Goal: Task Accomplishment & Management: Use online tool/utility

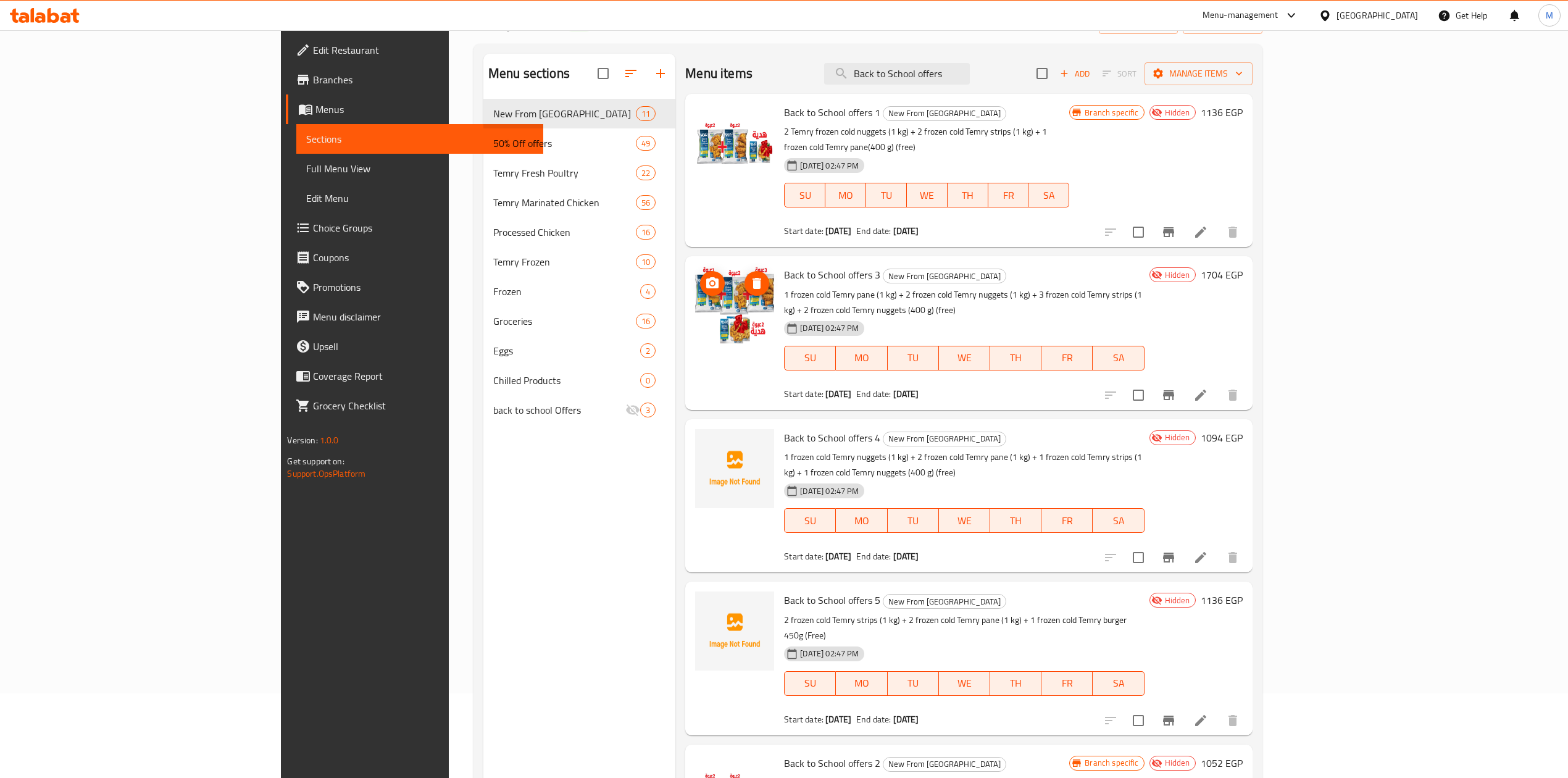
scroll to position [9, 0]
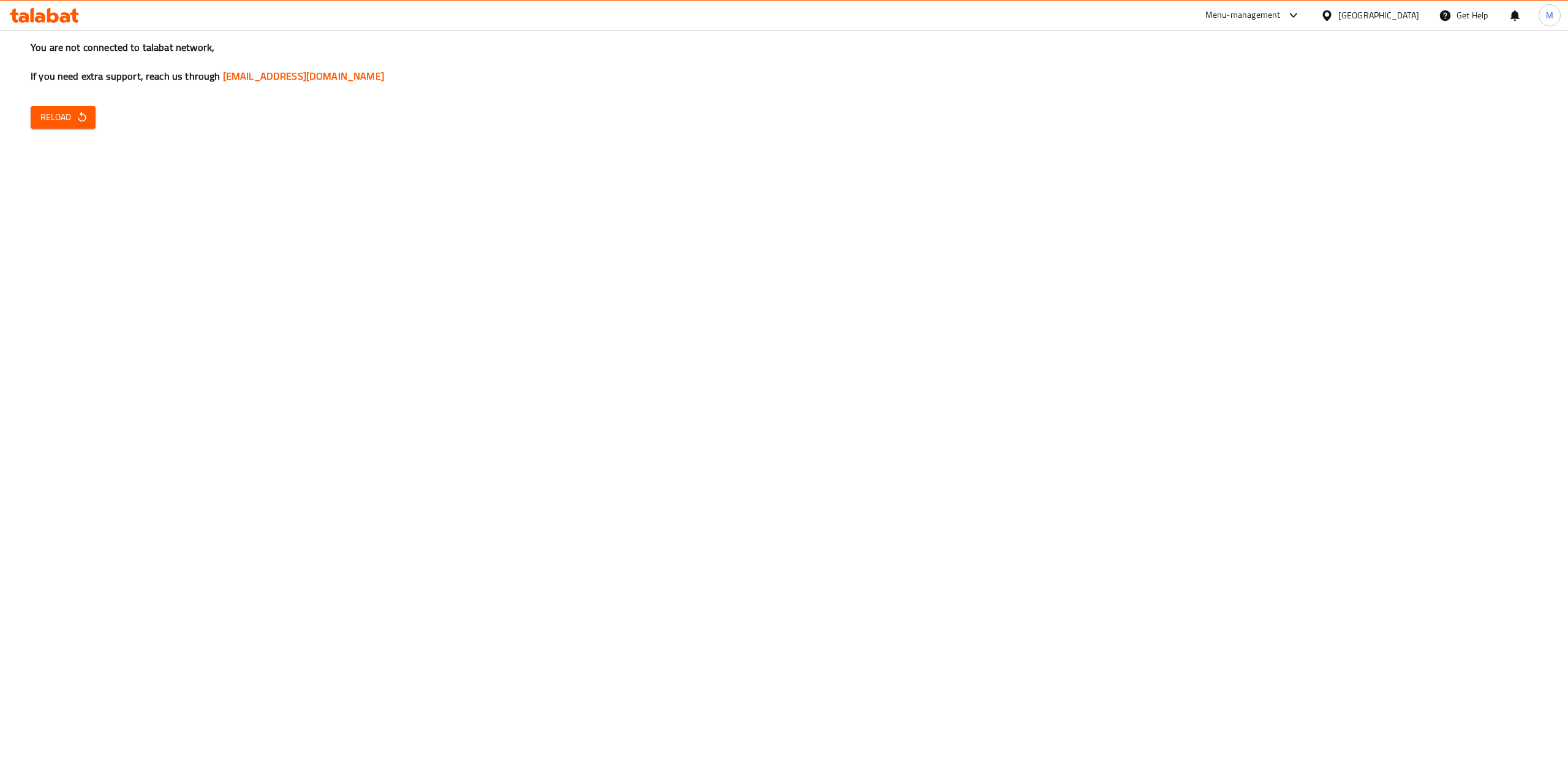
click at [74, 103] on div "You are not connected to talabat network, If you need extra support, reach us t…" at bounding box center [784, 386] width 1568 height 772
click at [74, 106] on button "Reload" at bounding box center [63, 117] width 65 height 23
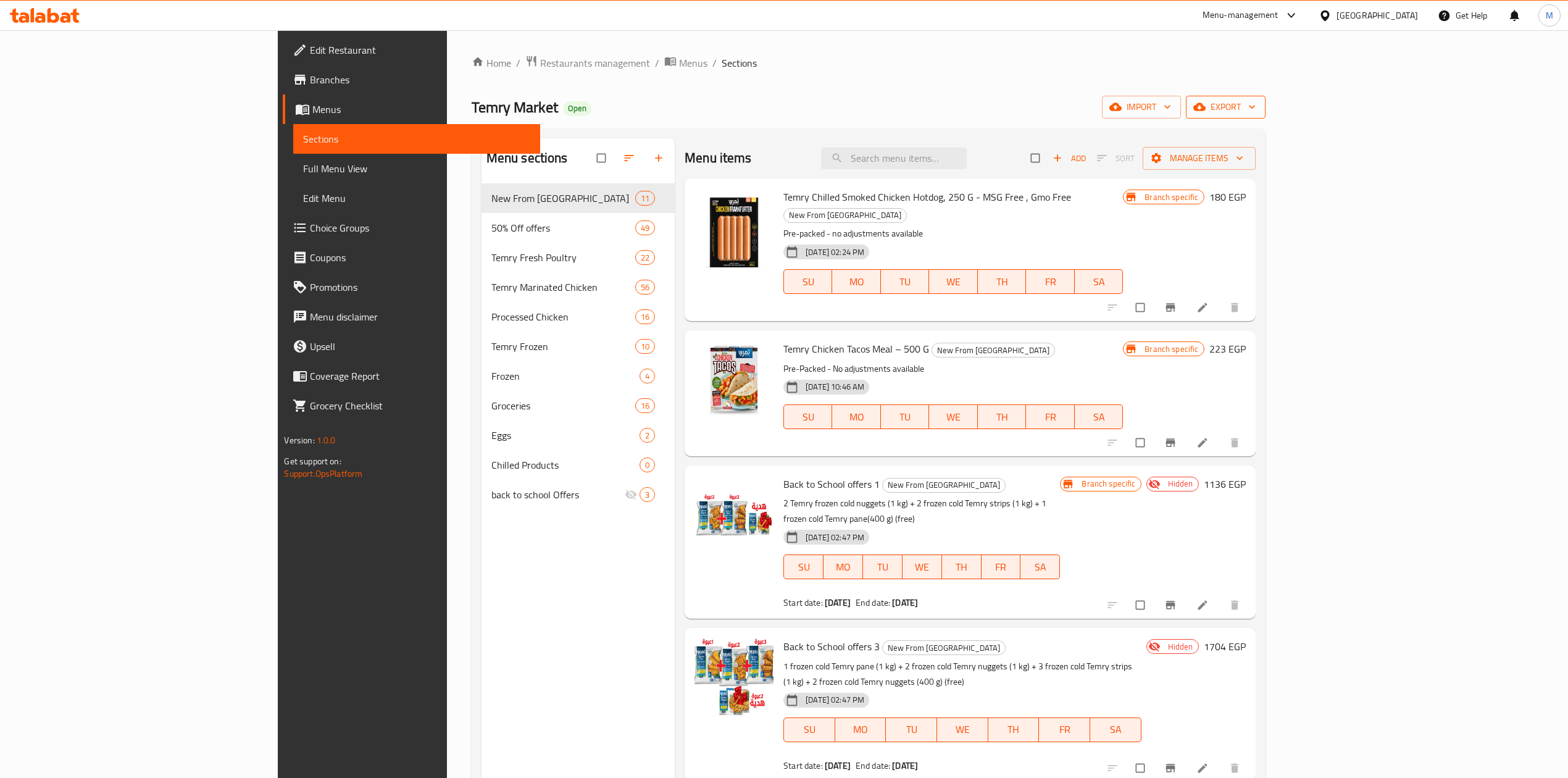
click at [1256, 107] on span "export" at bounding box center [1225, 107] width 60 height 15
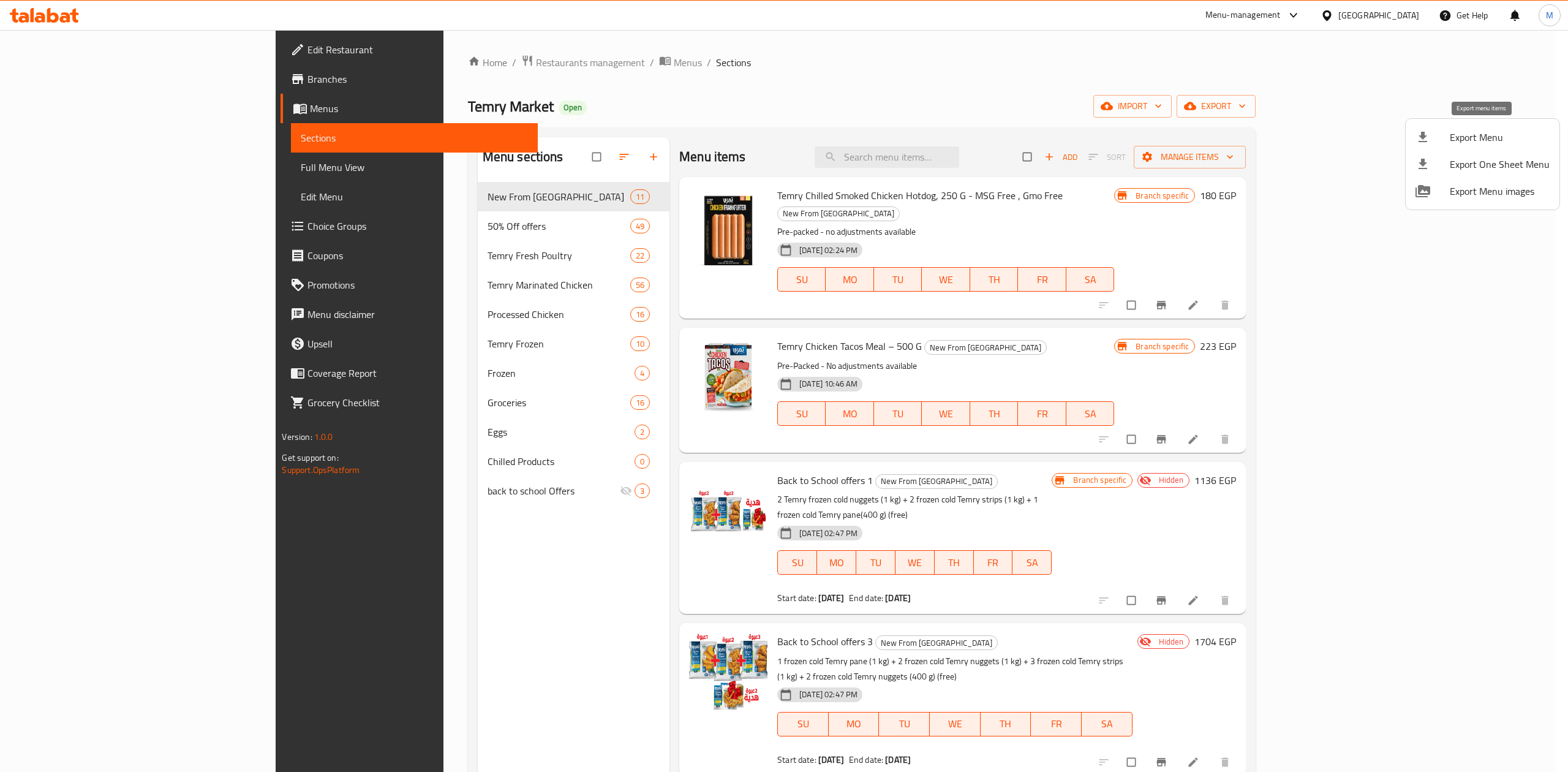
click at [1475, 146] on li "Export Menu" at bounding box center [1482, 137] width 154 height 27
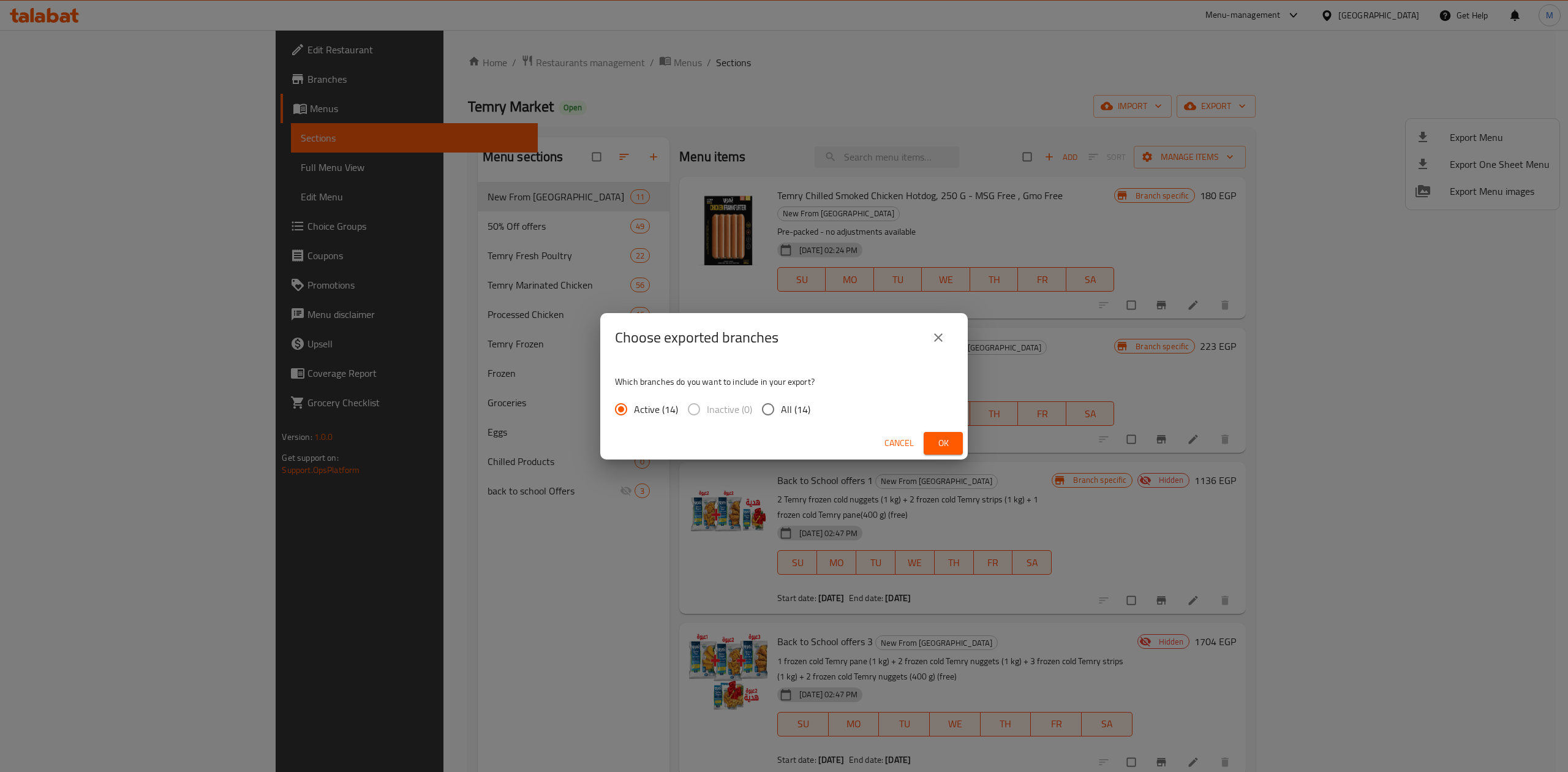
click at [784, 408] on span "All (14)" at bounding box center [795, 410] width 29 height 15
click at [781, 408] on input "All (14)" at bounding box center [768, 410] width 26 height 26
radio input "true"
click at [948, 441] on span "Ok" at bounding box center [943, 443] width 20 height 15
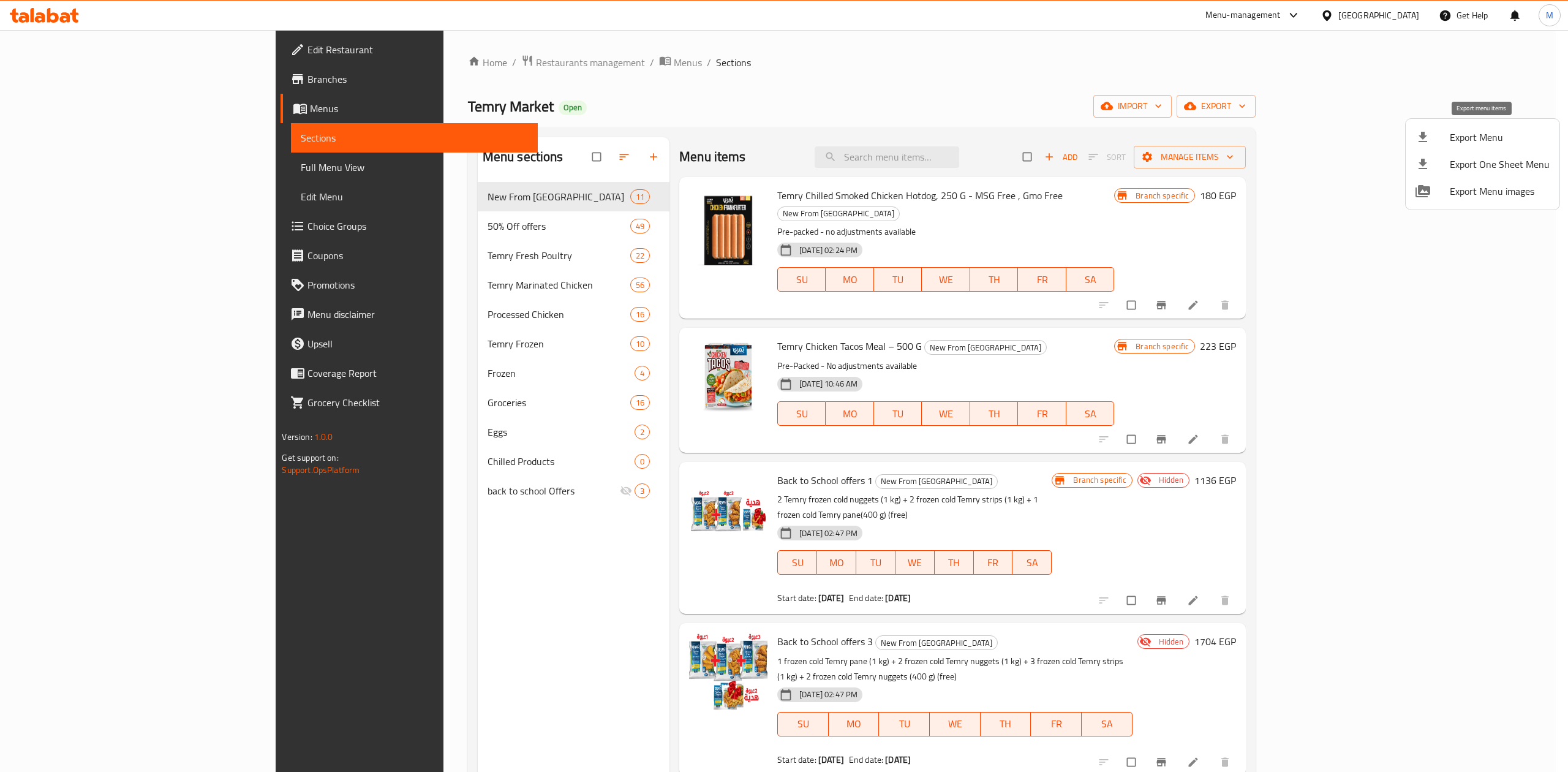
click at [1490, 131] on span "Export Menu" at bounding box center [1499, 137] width 100 height 15
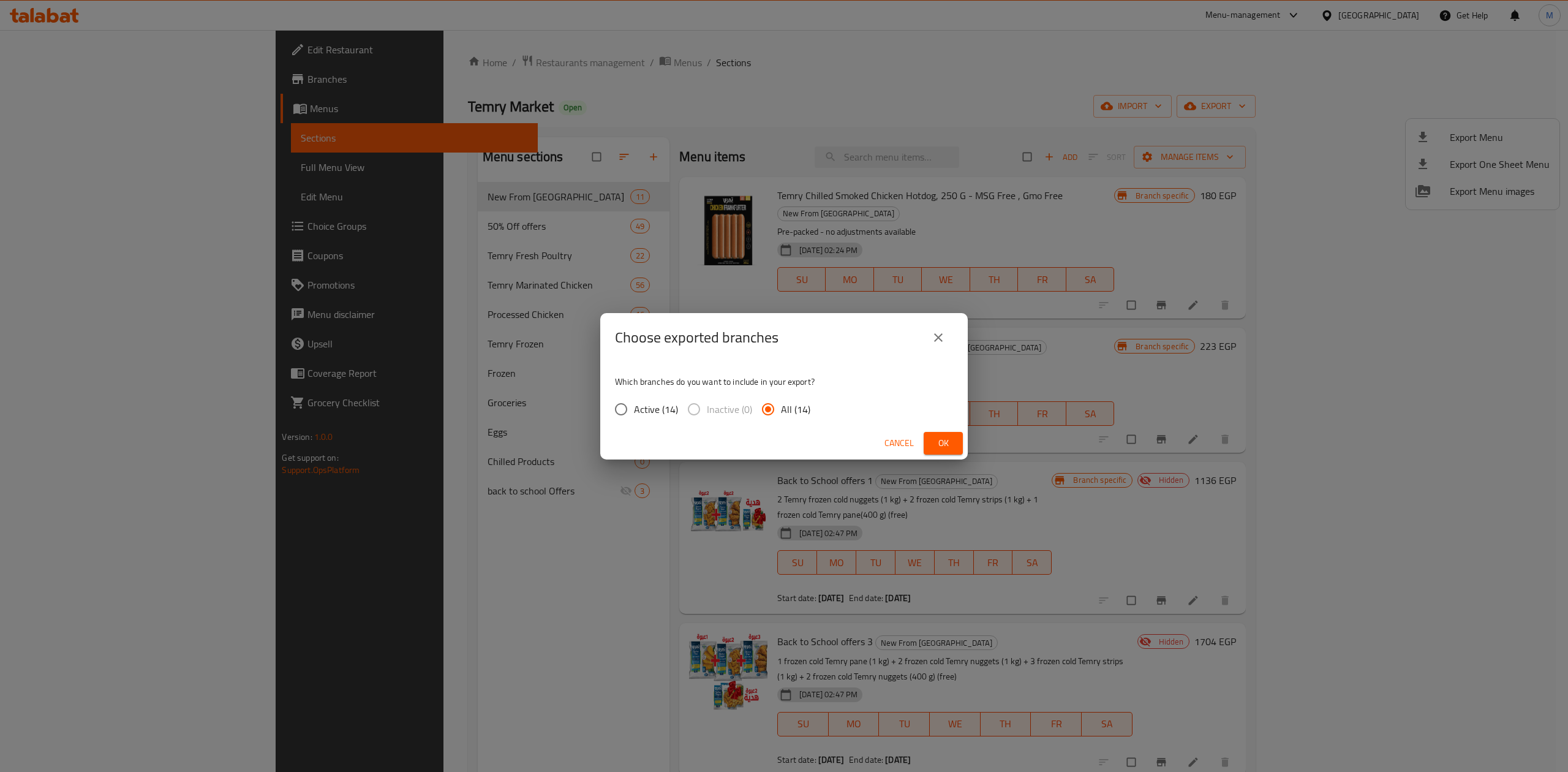
click at [948, 442] on span "Ok" at bounding box center [943, 443] width 20 height 15
